Goal: Task Accomplishment & Management: Manage account settings

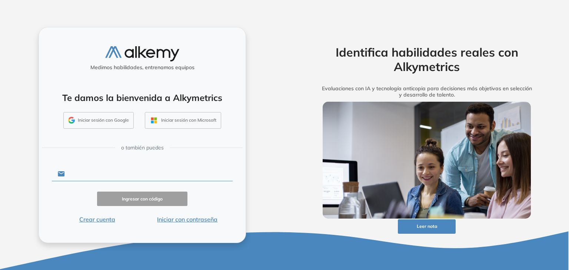
click at [123, 174] on input "text" at bounding box center [149, 174] width 168 height 14
type input "**********"
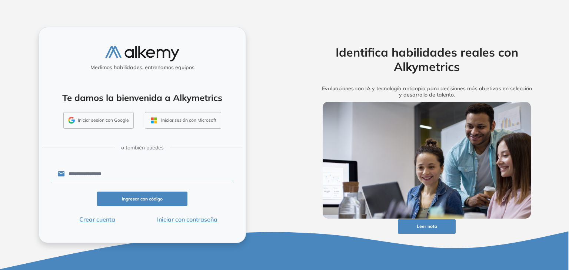
click at [146, 199] on button "Ingresar con código" at bounding box center [142, 199] width 90 height 14
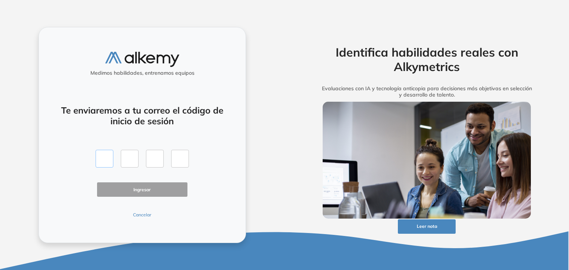
click at [107, 162] on input "text" at bounding box center [105, 159] width 18 height 18
type input "*"
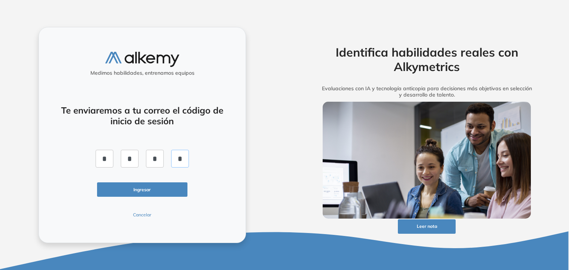
type input "*"
click at [147, 186] on button "Ingresar" at bounding box center [142, 190] width 90 height 14
